Goal: Task Accomplishment & Management: Manage account settings

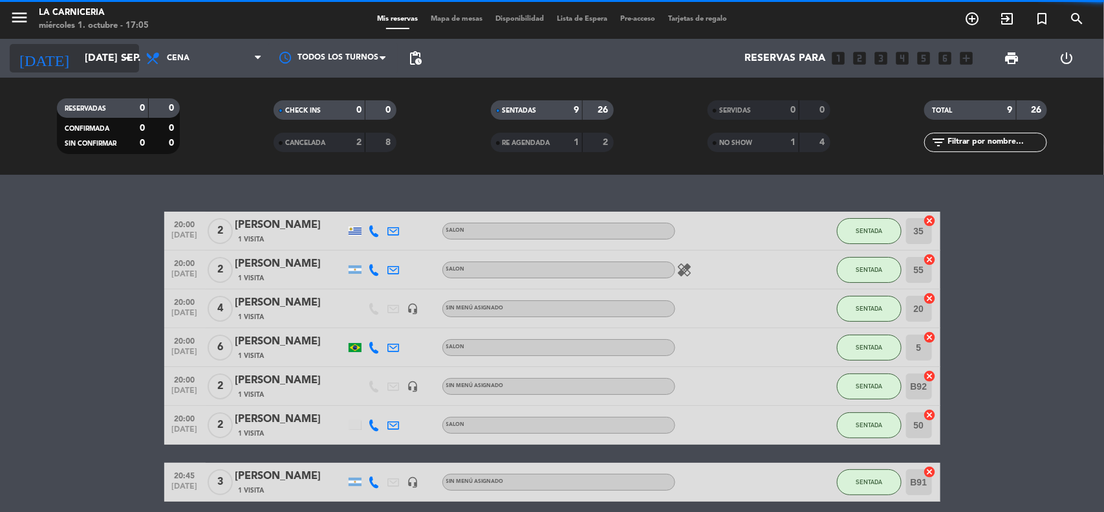
click at [127, 62] on icon "arrow_drop_down" at bounding box center [128, 58] width 16 height 16
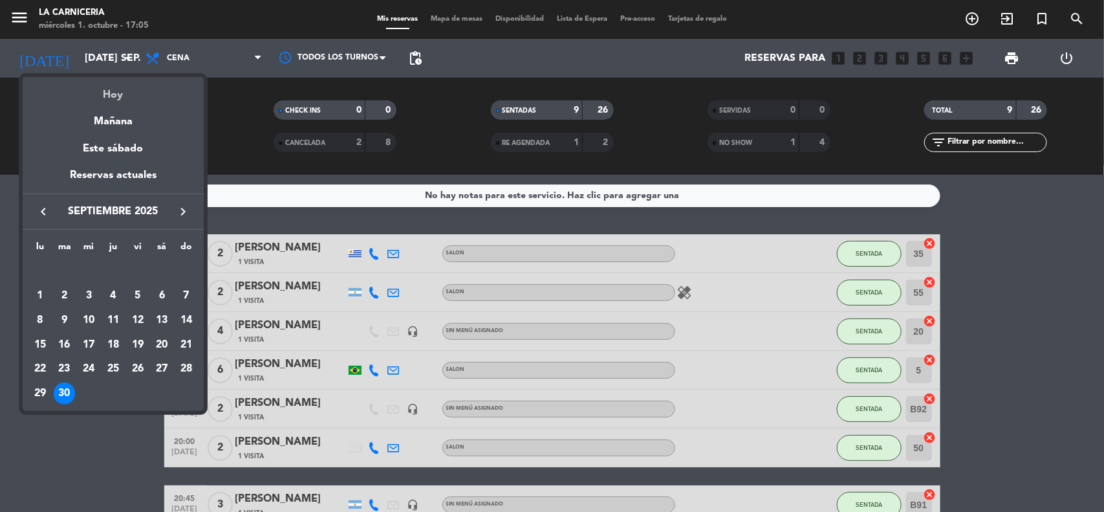
click at [143, 94] on div "Hoy" at bounding box center [113, 90] width 181 height 27
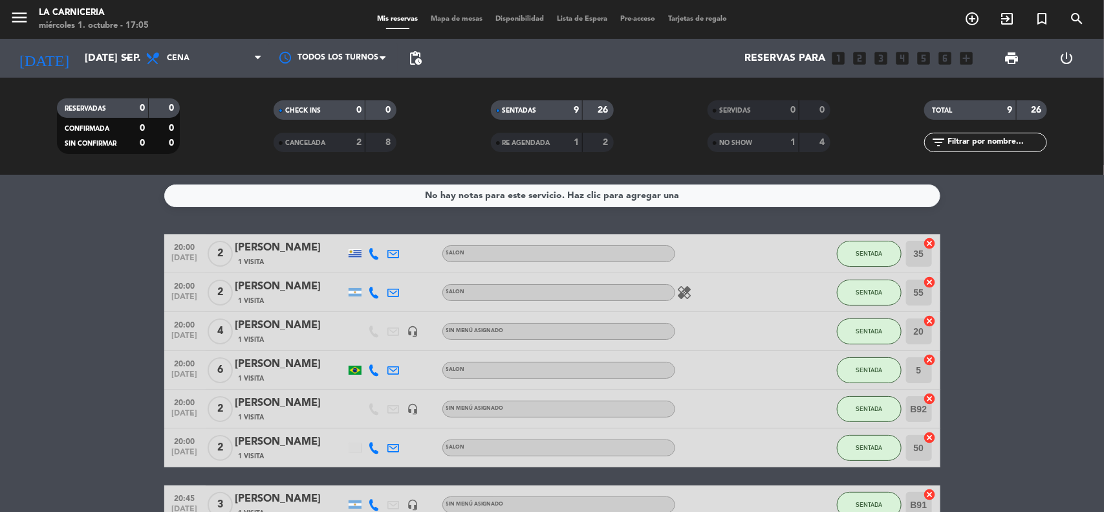
type input "mié. [DATE]"
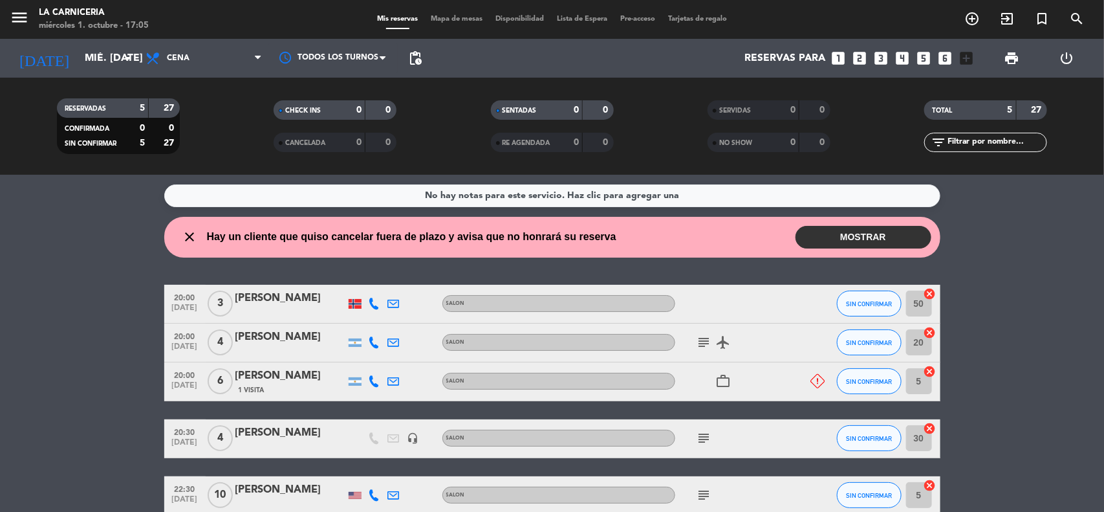
click at [828, 230] on button "MOSTRAR" at bounding box center [864, 237] width 136 height 23
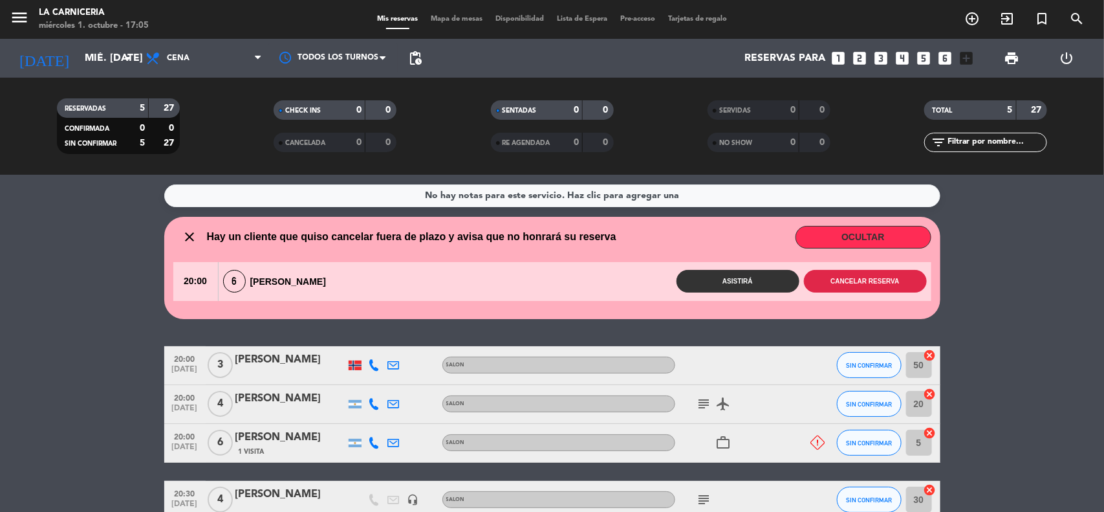
click at [858, 270] on button "Cancelar reserva" at bounding box center [865, 281] width 123 height 23
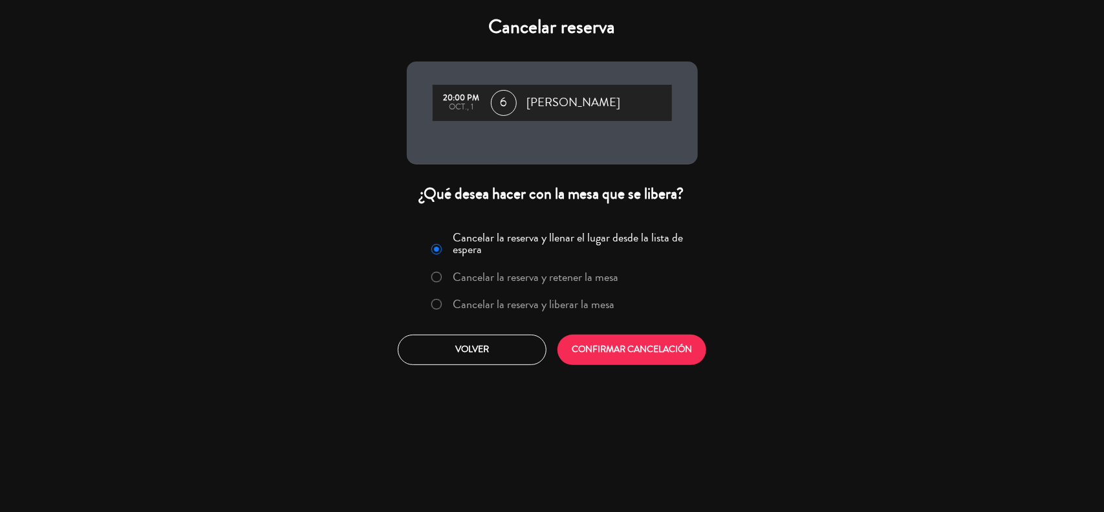
click at [594, 298] on label "Cancelar la reserva y liberar la mesa" at bounding box center [534, 304] width 162 height 12
click at [631, 349] on button "CONFIRMAR CANCELACIÓN" at bounding box center [631, 349] width 149 height 30
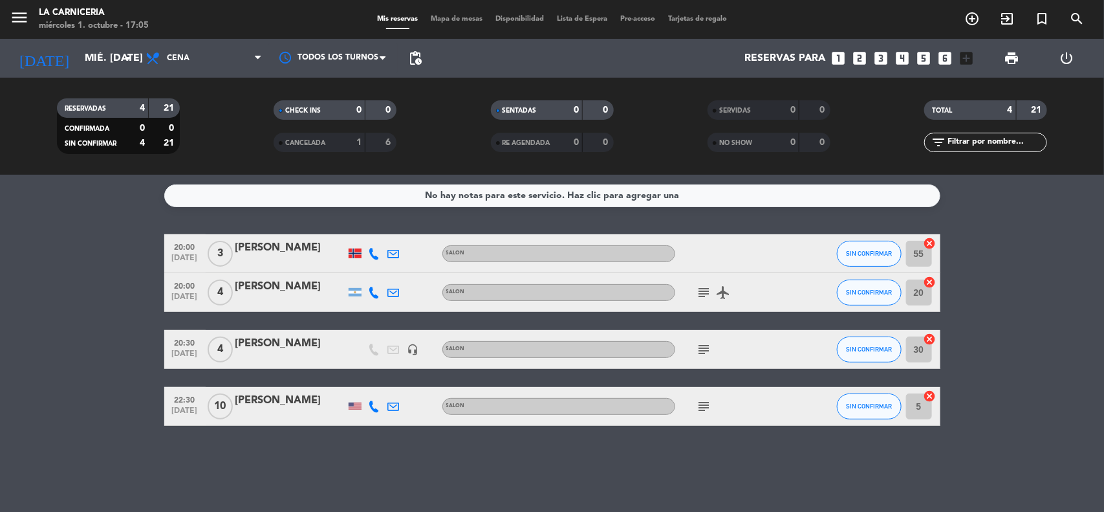
click at [703, 405] on icon "subject" at bounding box center [705, 406] width 16 height 16
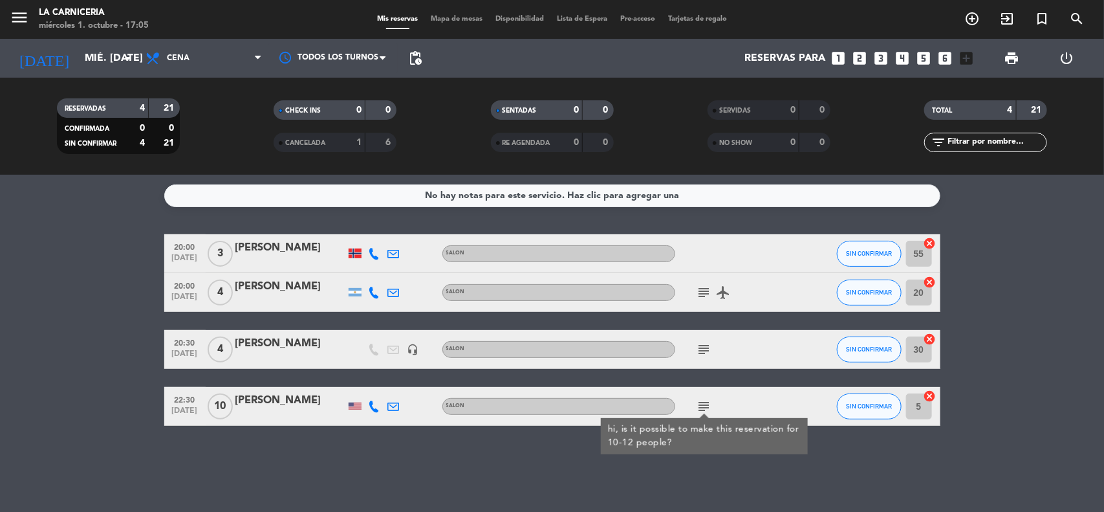
click at [709, 345] on icon "subject" at bounding box center [705, 349] width 16 height 16
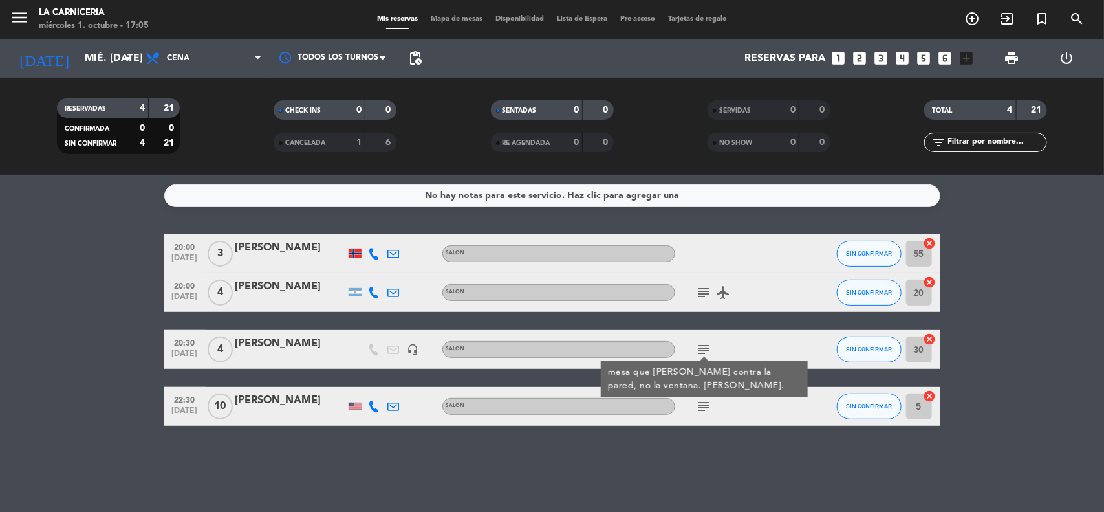
click at [707, 298] on icon "subject" at bounding box center [705, 293] width 16 height 16
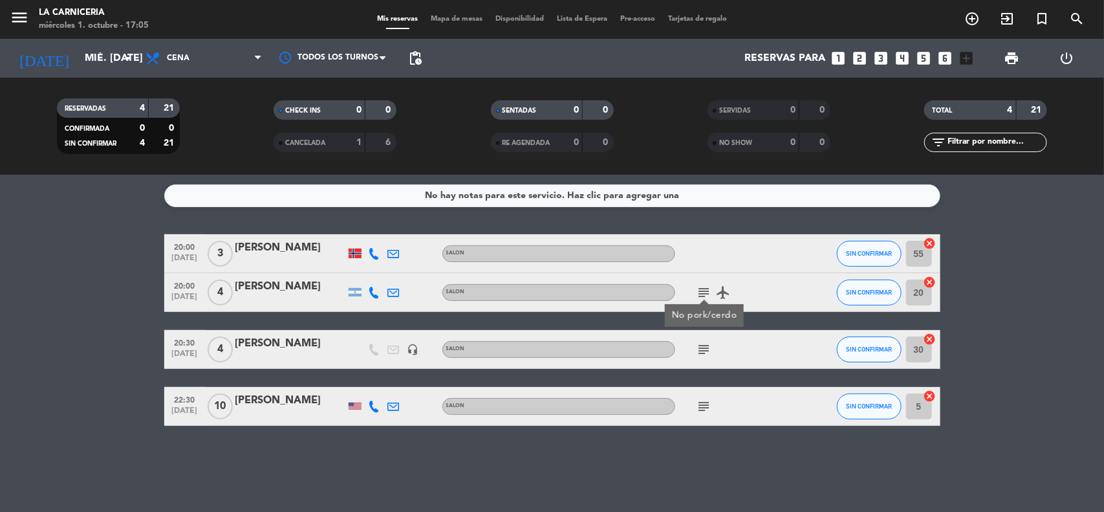
click at [728, 292] on icon "airplanemode_active" at bounding box center [724, 293] width 16 height 16
click at [965, 243] on bookings-row "20:00 [DATE] 3 [PERSON_NAME] SALON SIN CONFIRMAR 55 cancel 20:00 [DATE] 4 [PERS…" at bounding box center [552, 329] width 1104 height 191
click at [707, 409] on icon "subject" at bounding box center [705, 406] width 16 height 16
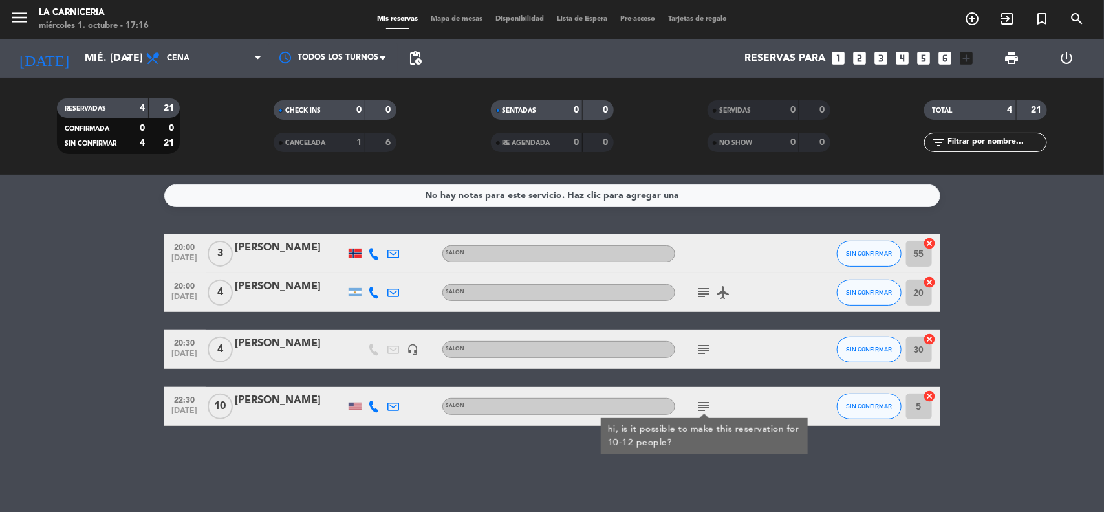
click at [703, 405] on icon "subject" at bounding box center [705, 406] width 16 height 16
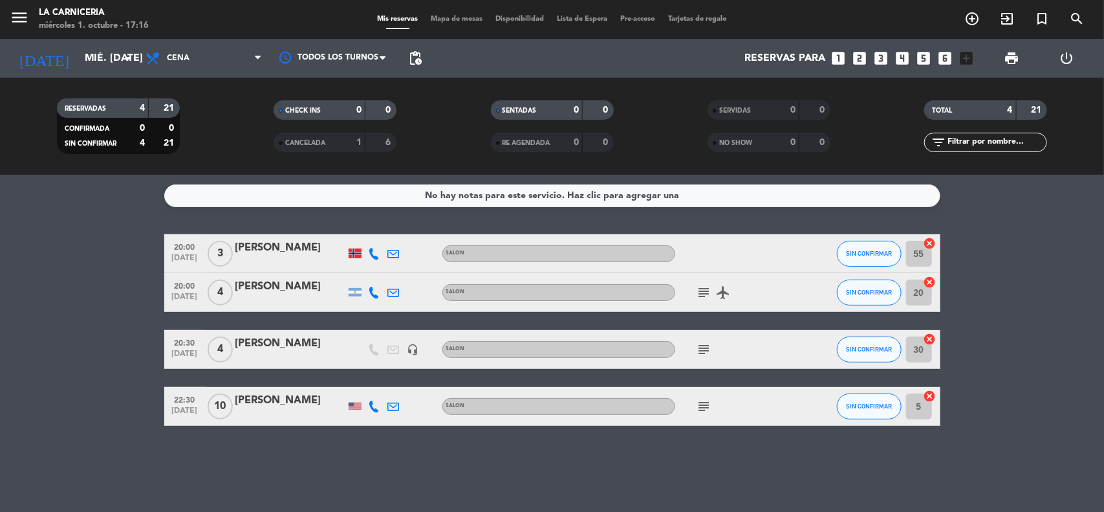
click at [130, 392] on bookings-row "20:00 [DATE] 3 [PERSON_NAME] SALON SIN CONFIRMAR 55 cancel 20:00 [DATE] 4 [PERS…" at bounding box center [552, 329] width 1104 height 191
click at [133, 392] on bookings-row "20:00 [DATE] 3 [PERSON_NAME] SALON SIN CONFIRMAR 55 cancel 20:00 [DATE] 4 [PERS…" at bounding box center [552, 329] width 1104 height 191
click at [138, 363] on bookings-row "20:00 [DATE] 3 [PERSON_NAME] SALON SIN CONFIRMAR 55 cancel 20:00 [DATE] 4 [PERS…" at bounding box center [552, 329] width 1104 height 191
